Goal: Transaction & Acquisition: Purchase product/service

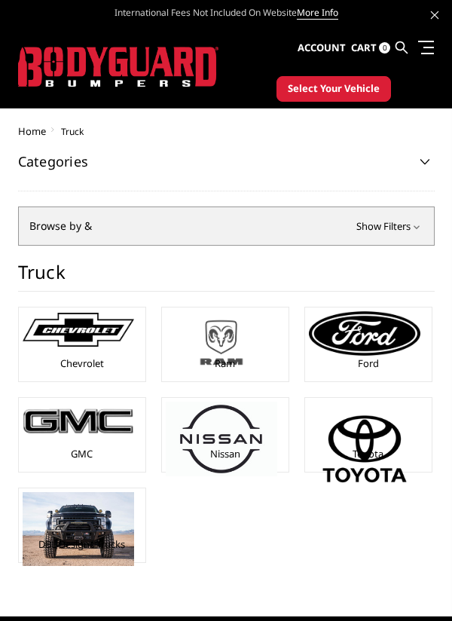
click at [230, 347] on img at bounding box center [222, 342] width 112 height 63
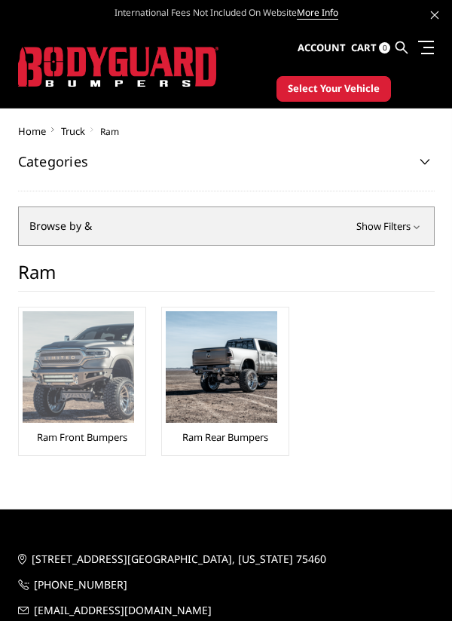
click at [119, 381] on img at bounding box center [79, 367] width 112 height 112
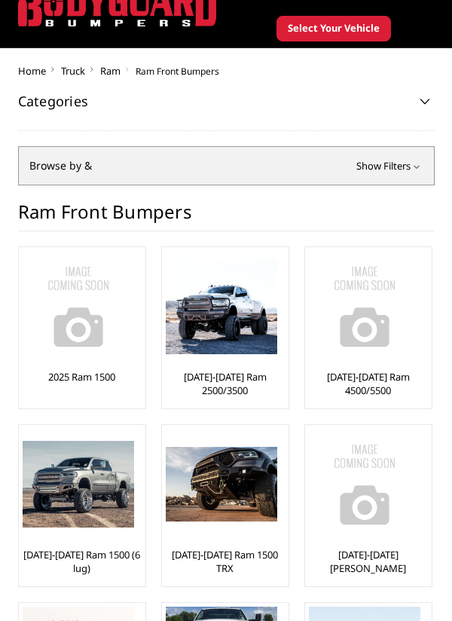
scroll to position [60, 0]
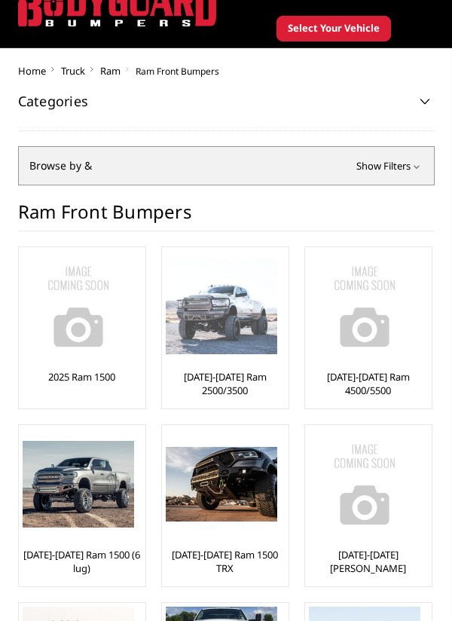
click at [247, 334] on img at bounding box center [222, 305] width 112 height 95
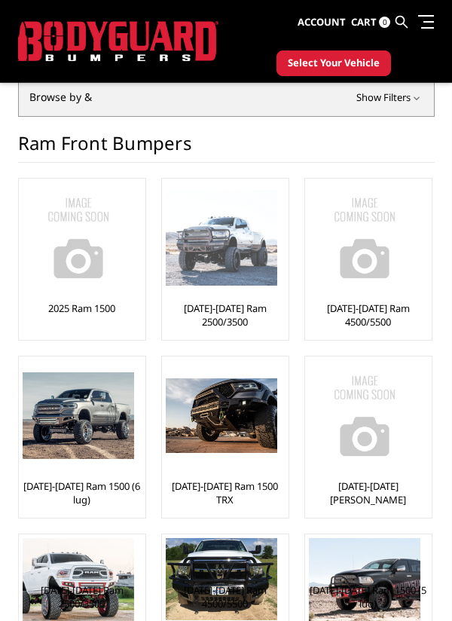
scroll to position [109, 0]
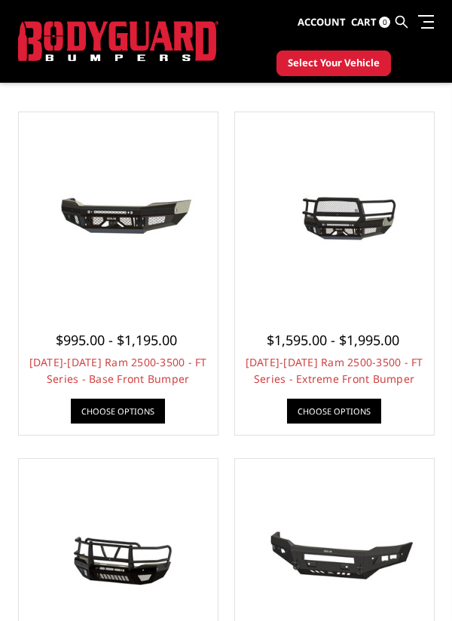
scroll to position [203, 0]
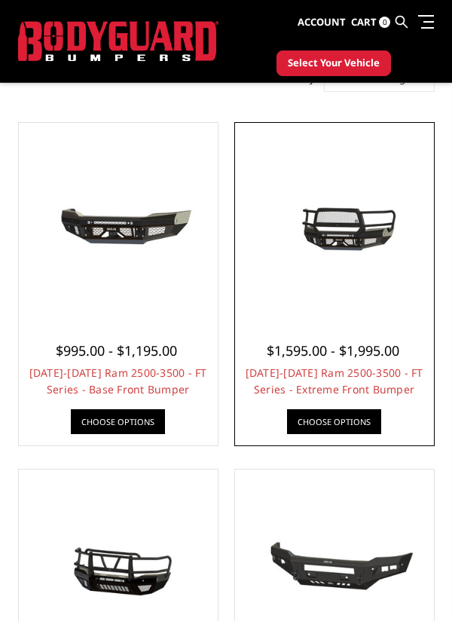
click at [393, 230] on img at bounding box center [334, 222] width 191 height 90
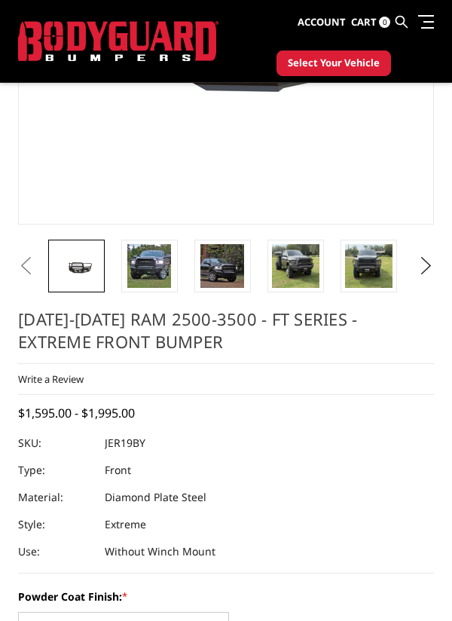
scroll to position [290, 0]
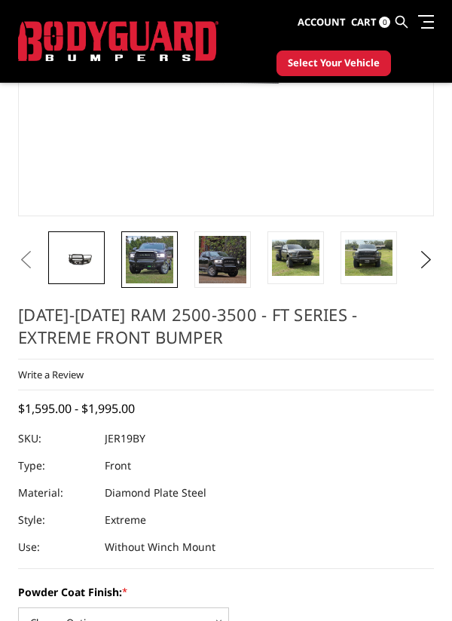
click at [153, 266] on img at bounding box center [149, 259] width 47 height 47
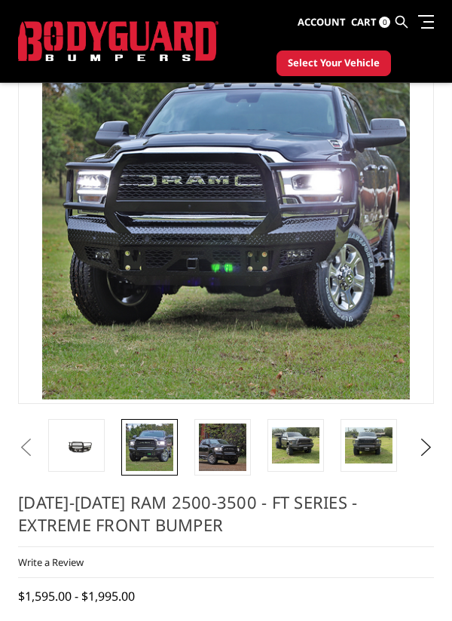
scroll to position [92, 0]
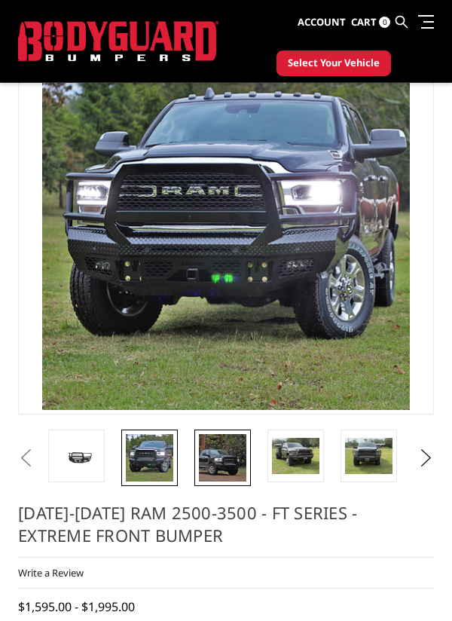
click at [230, 454] on img at bounding box center [222, 457] width 47 height 47
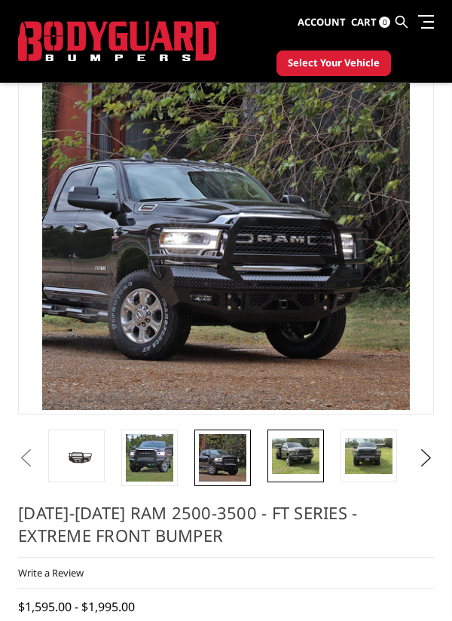
click at [298, 460] on img at bounding box center [295, 455] width 47 height 35
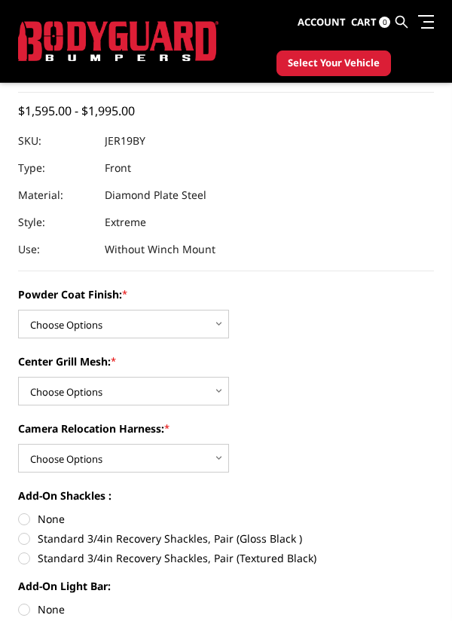
scroll to position [597, 0]
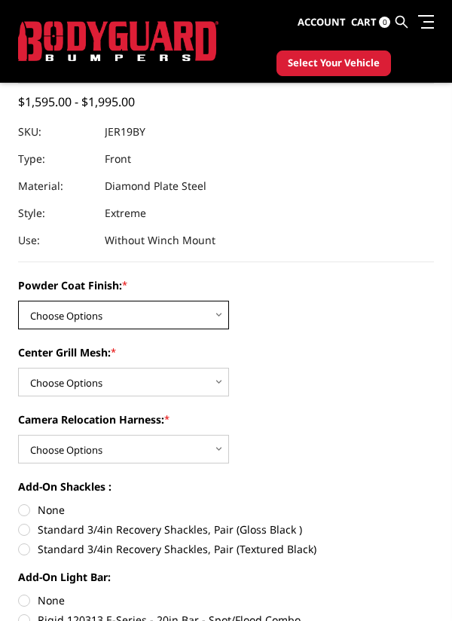
click at [217, 310] on select "Choose Options Bare Metal Gloss Black Powder Coat Textured Black Powder Coat" at bounding box center [123, 315] width 211 height 29
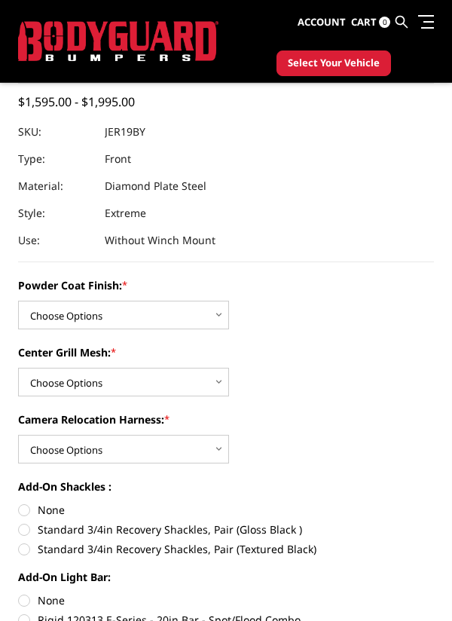
click at [411, 300] on div "Powder Coat Finish: * Choose Options Bare Metal Gloss Black Powder Coat Texture…" at bounding box center [226, 303] width 416 height 52
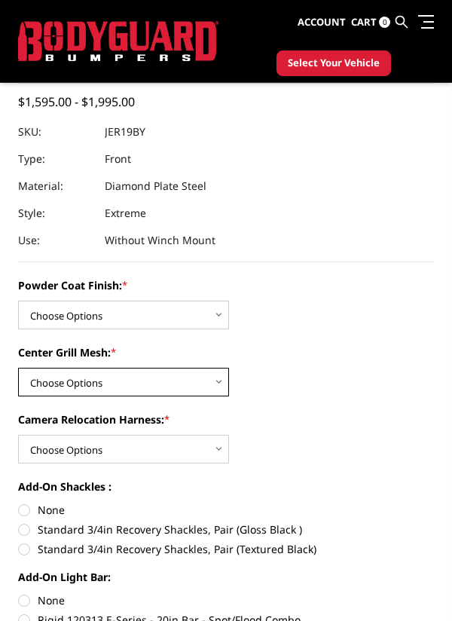
click at [213, 387] on select "Choose Options WITH Expanded Metal in Center Grill WITHOUT Expanded Metal in Ce…" at bounding box center [123, 382] width 211 height 29
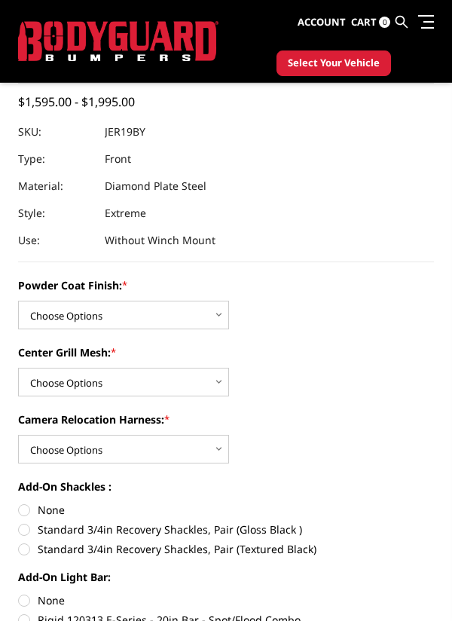
click at [382, 322] on div "Powder Coat Finish: * Choose Options Bare Metal Gloss Black Powder Coat Texture…" at bounding box center [226, 303] width 416 height 52
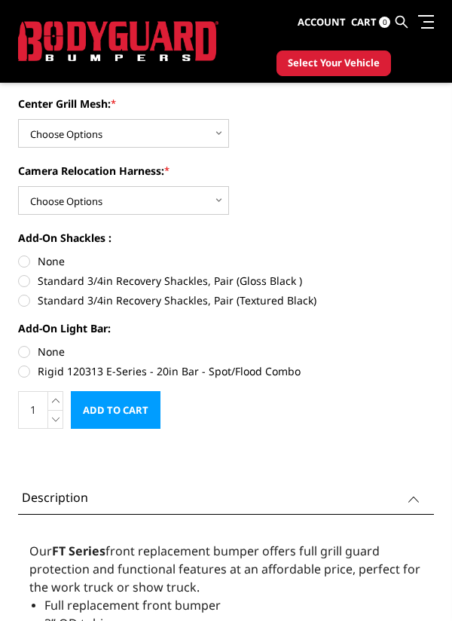
scroll to position [849, 0]
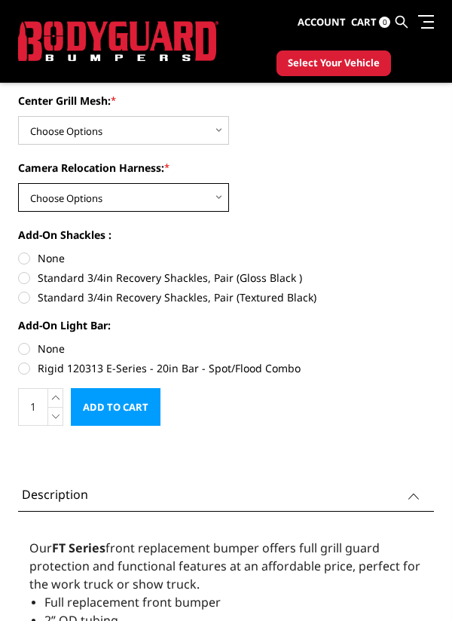
click at [219, 197] on select "Choose Options WITH Camera Relocation Harness WITHOUT Camera Relocation Harness" at bounding box center [123, 197] width 211 height 29
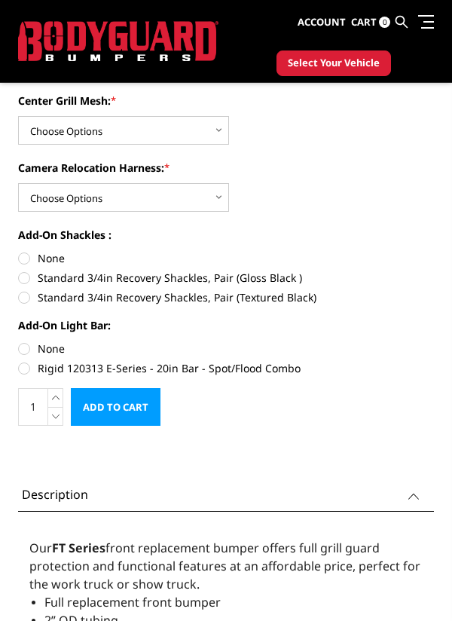
click at [368, 218] on div "Powder Coat Finish: * Choose Options Bare Metal Gloss Black Powder Coat Texture…" at bounding box center [226, 199] width 416 height 347
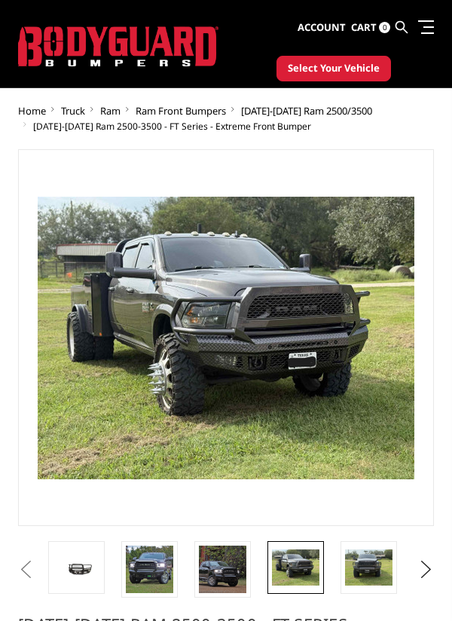
scroll to position [27, 0]
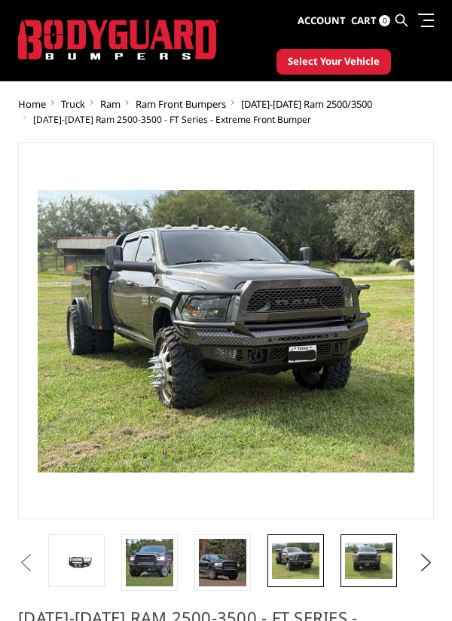
click at [371, 573] on img at bounding box center [368, 560] width 47 height 35
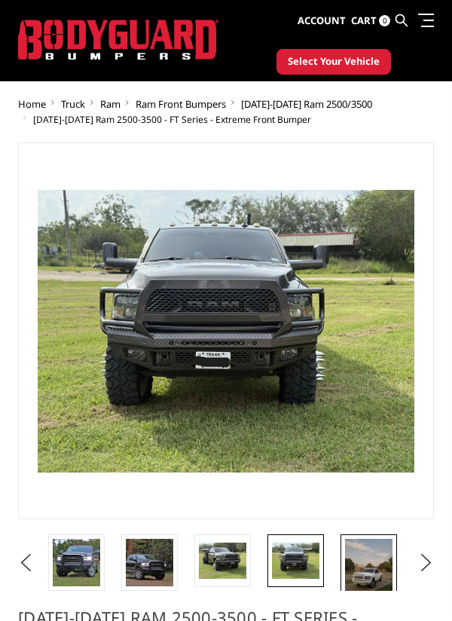
click at [365, 564] on img at bounding box center [368, 570] width 47 height 63
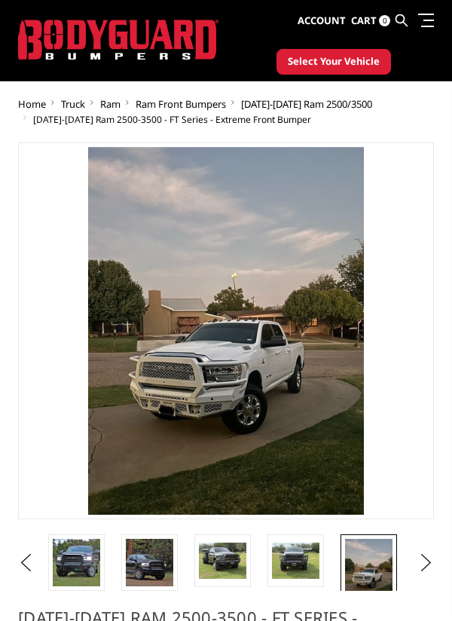
click at [414, 573] on ul "Previous" at bounding box center [226, 562] width 424 height 57
click at [425, 564] on button "Next" at bounding box center [426, 563] width 23 height 23
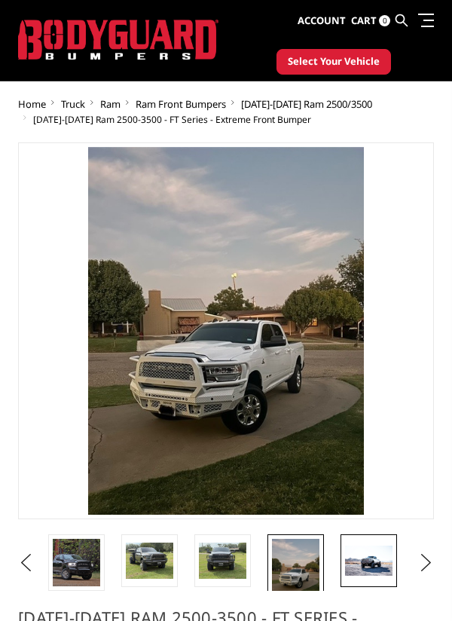
click at [372, 568] on img at bounding box center [368, 561] width 47 height 30
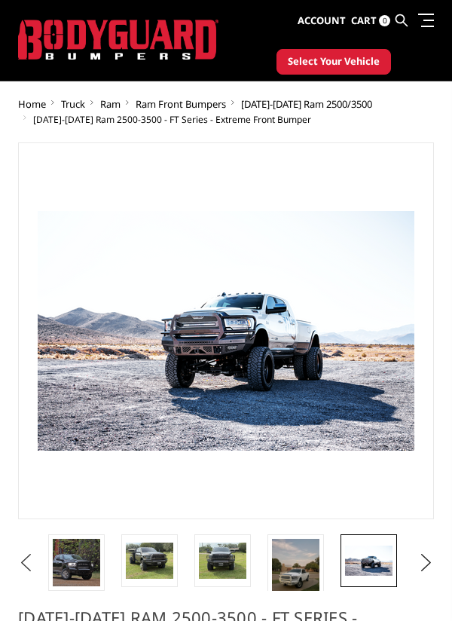
click at [32, 572] on button "Previous" at bounding box center [25, 563] width 23 height 23
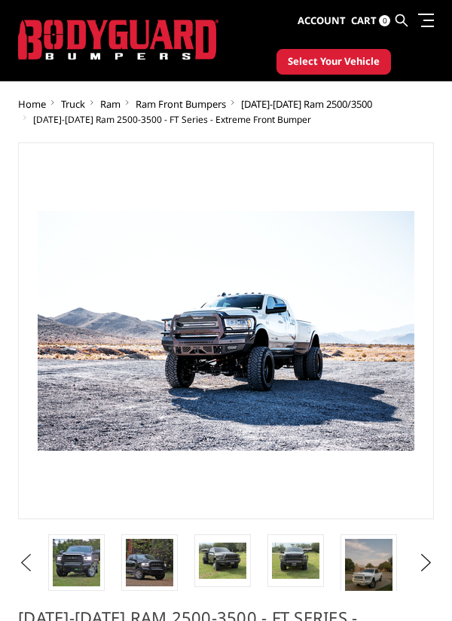
click at [33, 570] on button "Previous" at bounding box center [25, 563] width 23 height 23
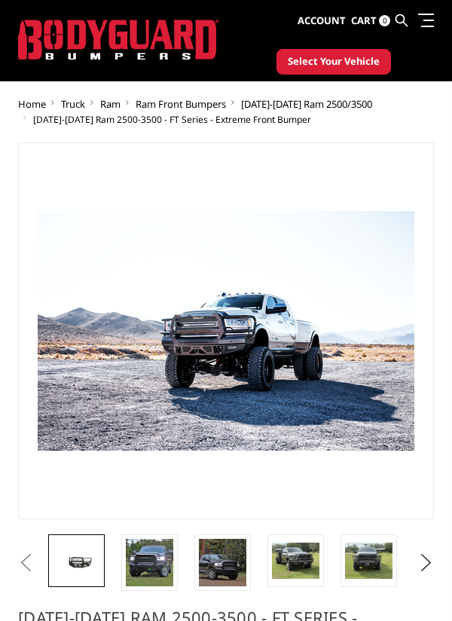
click at [84, 565] on img at bounding box center [76, 560] width 47 height 22
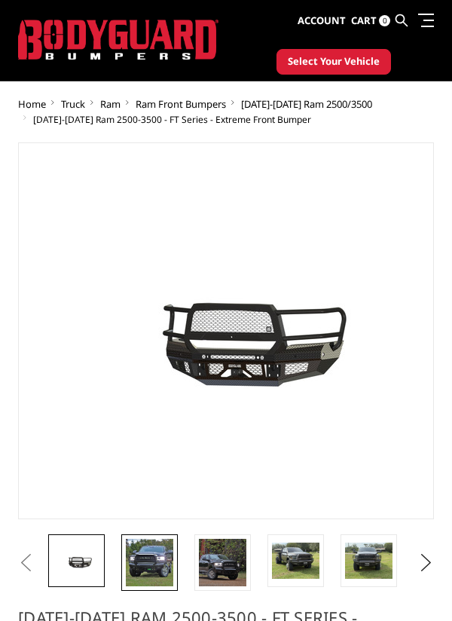
click at [163, 576] on img at bounding box center [149, 562] width 47 height 47
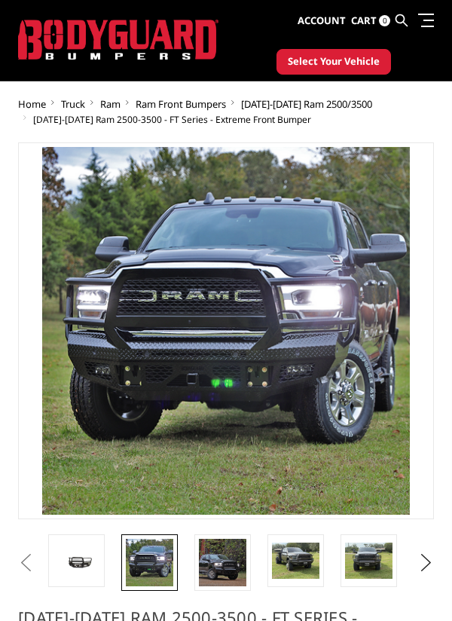
click at [421, 118] on ul "Home Truck Ram Ram Front Bumpers 2019-2025 Ram 2500/3500 2019-2025 Ram 2500-350…" at bounding box center [226, 111] width 416 height 31
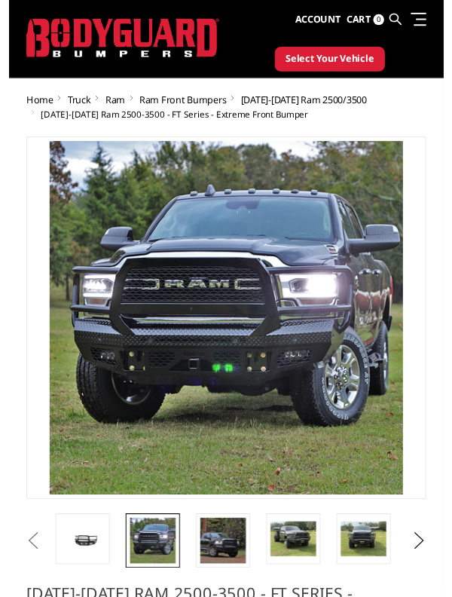
scroll to position [0, 0]
